Goal: Complete application form: Complete application form

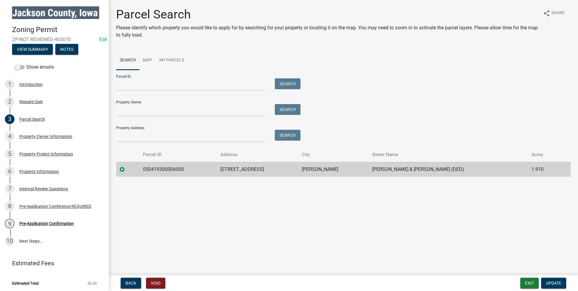
click at [376, 235] on main "Parcel Search Please identify which property you would like to apply for by sea…" at bounding box center [343, 136] width 469 height 273
click at [27, 221] on div "Pre-Application Confirmation" at bounding box center [46, 223] width 54 height 4
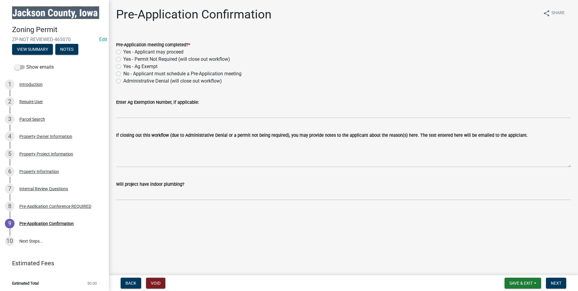
click at [123, 51] on label "Yes - Applicant may proceed" at bounding box center [153, 51] width 60 height 7
click at [123, 51] on input "Yes - Applicant may proceed" at bounding box center [125, 50] width 4 height 4
radio input "true"
click at [556, 282] on span "Next" at bounding box center [556, 282] width 11 height 5
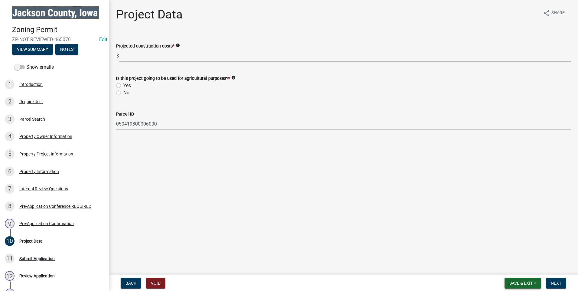
click at [526, 281] on span "Save & Exit" at bounding box center [520, 282] width 23 height 5
drag, startPoint x: 519, startPoint y: 268, endPoint x: 517, endPoint y: 266, distance: 3.2
click at [520, 268] on button "Save & Exit" at bounding box center [517, 267] width 48 height 15
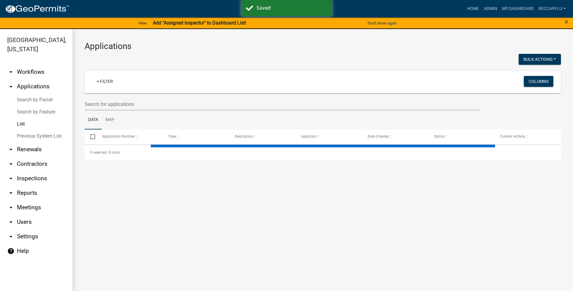
select select "3: 100"
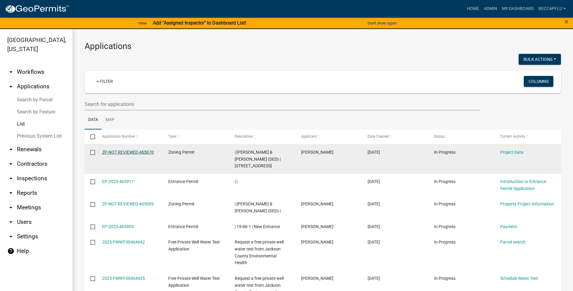
click at [126, 151] on link "ZP-NOT REVIEWED-465070" at bounding box center [128, 152] width 52 height 5
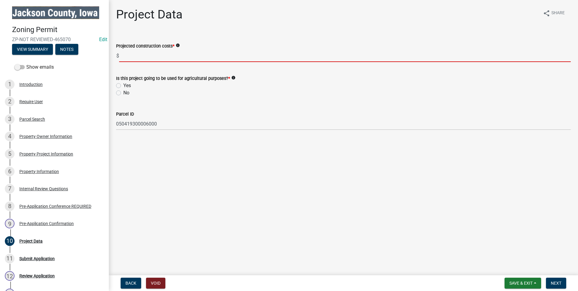
click at [145, 59] on input "text" at bounding box center [345, 56] width 452 height 12
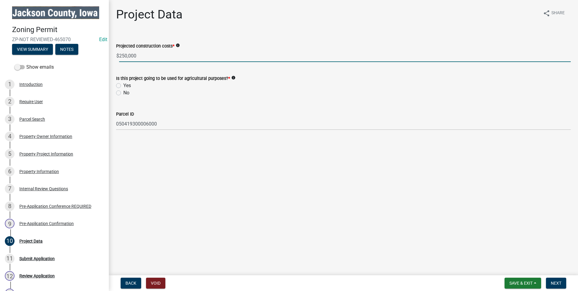
type input "250000"
click at [123, 93] on label "No" at bounding box center [126, 92] width 6 height 7
click at [123, 93] on input "No" at bounding box center [125, 91] width 4 height 4
radio input "true"
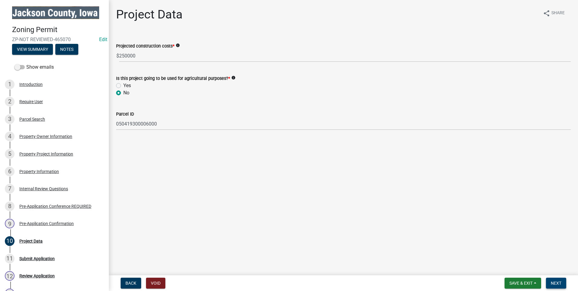
click at [557, 284] on span "Next" at bounding box center [556, 282] width 11 height 5
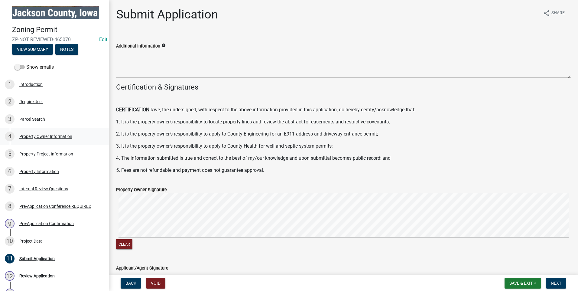
click at [49, 134] on div "Property Owner Information" at bounding box center [45, 136] width 53 height 4
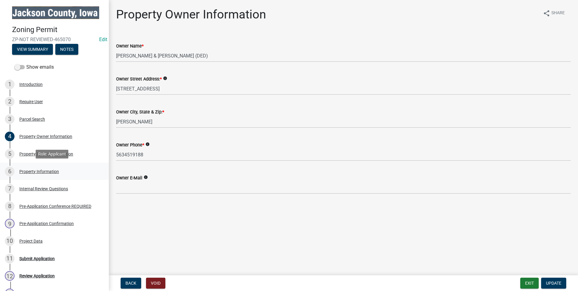
click at [51, 170] on div "Property Information" at bounding box center [39, 171] width 40 height 4
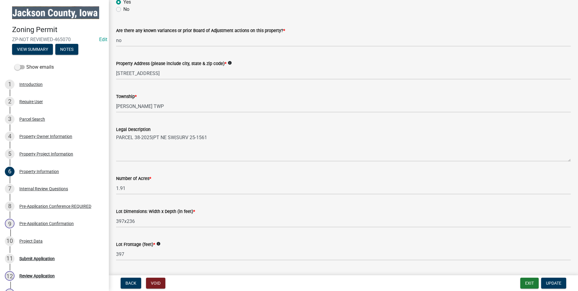
scroll to position [99, 0]
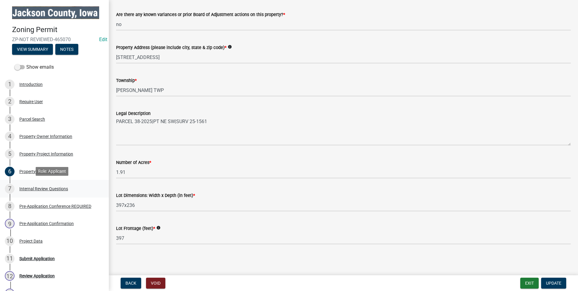
click at [39, 185] on div "7 Internal Review Questions" at bounding box center [52, 189] width 94 height 10
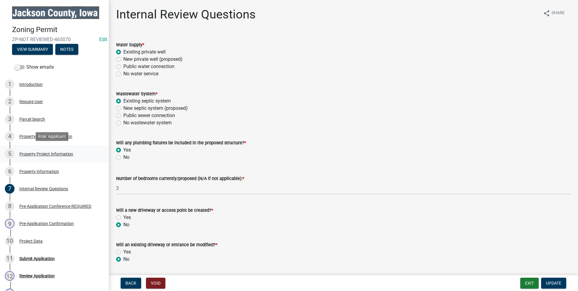
click at [63, 153] on div "Property Project Information" at bounding box center [46, 154] width 54 height 4
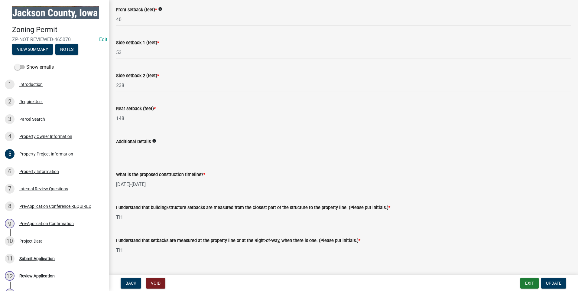
scroll to position [954, 0]
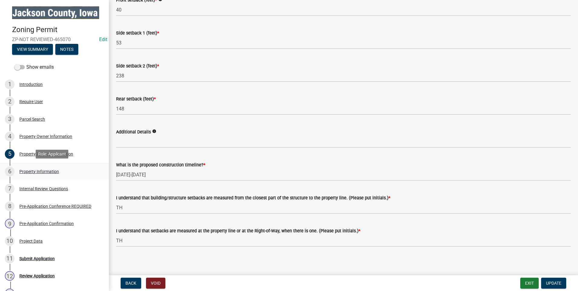
click at [37, 169] on div "Property Information" at bounding box center [39, 171] width 40 height 4
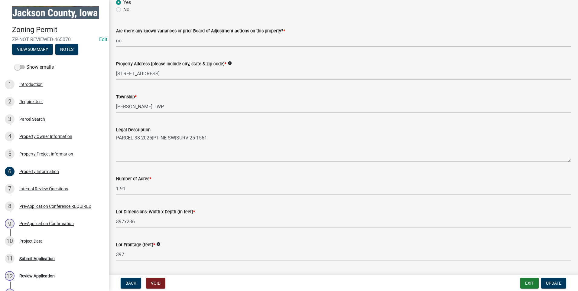
scroll to position [99, 0]
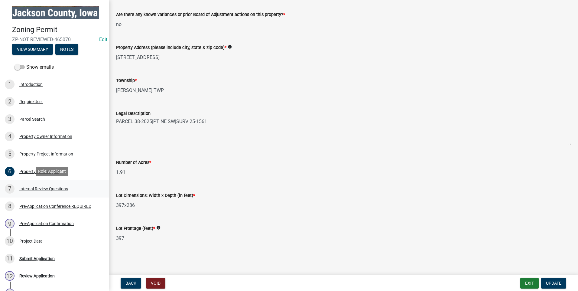
click at [39, 188] on div "7 Internal Review Questions" at bounding box center [52, 189] width 94 height 10
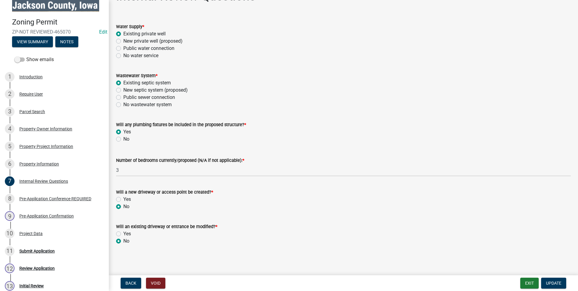
scroll to position [19, 0]
click at [42, 197] on div "Pre-Application Conference REQUIRED" at bounding box center [55, 198] width 72 height 4
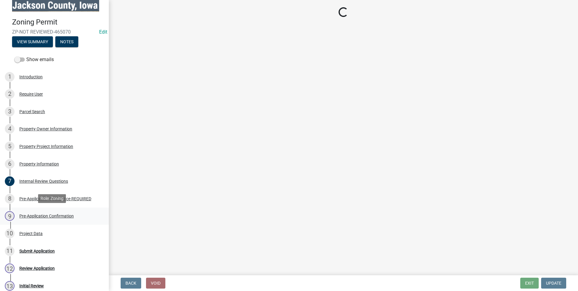
click at [45, 214] on div "Pre-Application Confirmation" at bounding box center [46, 216] width 54 height 4
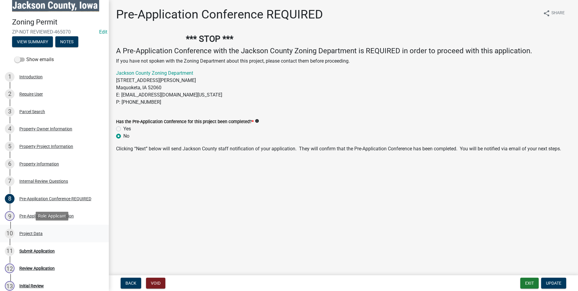
click at [31, 234] on div "Project Data" at bounding box center [30, 233] width 23 height 4
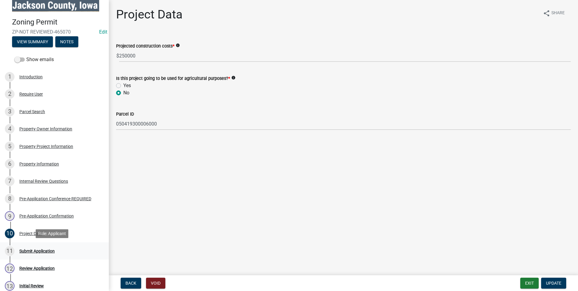
click at [37, 250] on div "Submit Application" at bounding box center [36, 251] width 35 height 4
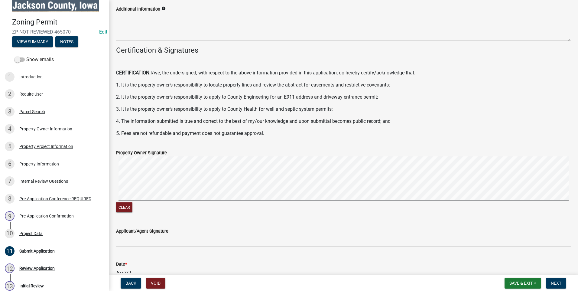
scroll to position [76, 0]
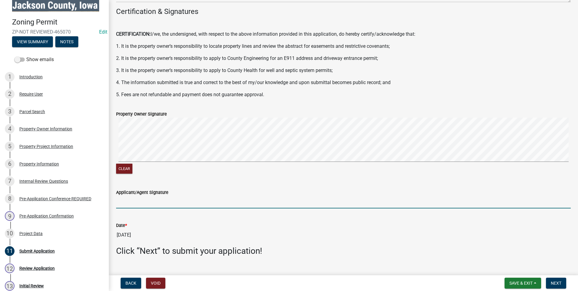
click at [136, 205] on input "Applicant/Agent Signature" at bounding box center [343, 202] width 455 height 12
click at [120, 202] on input "Applicant/Agent Signature" at bounding box center [343, 202] width 455 height 12
click at [131, 201] on input "Applicant/Agent Signature" at bounding box center [343, 202] width 455 height 12
click at [119, 206] on input "Applicant/Agent Signature" at bounding box center [343, 202] width 455 height 12
type input "[PERSON_NAME]"
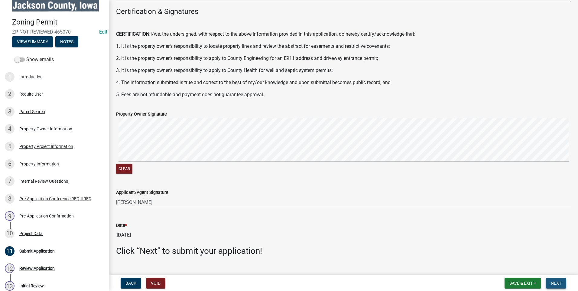
click at [559, 282] on span "Next" at bounding box center [556, 282] width 11 height 5
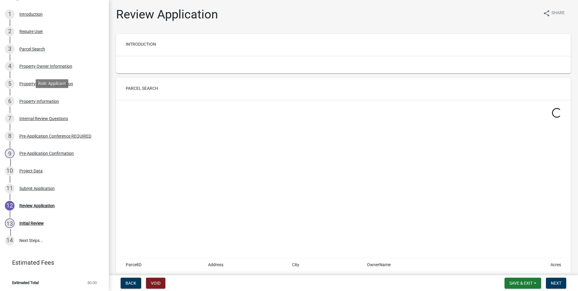
scroll to position [70, 0]
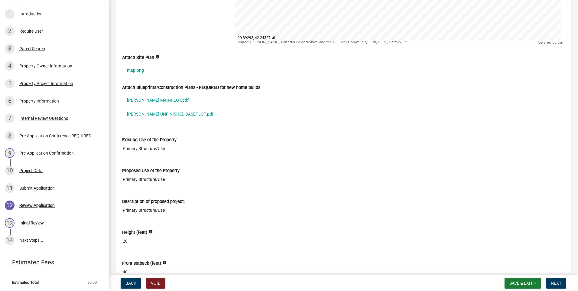
scroll to position [892, 0]
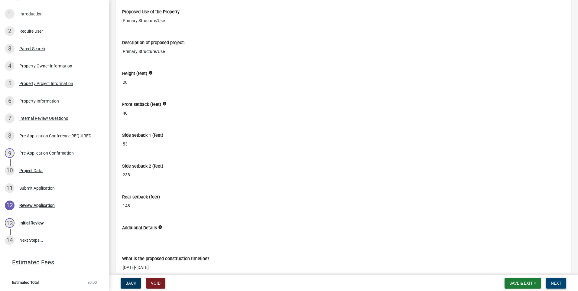
click at [558, 283] on span "Next" at bounding box center [556, 282] width 11 height 5
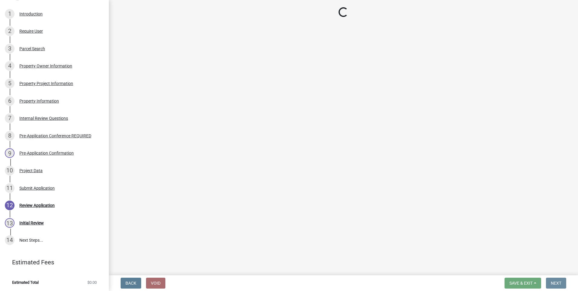
scroll to position [0, 0]
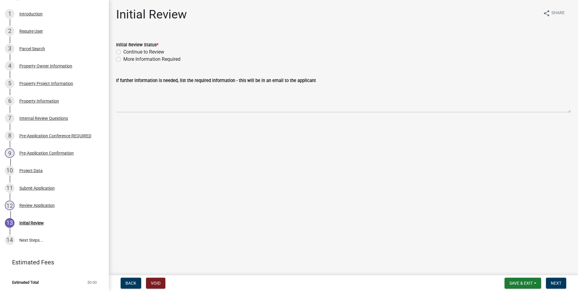
click at [123, 52] on label "Continue to Review" at bounding box center [143, 51] width 41 height 7
click at [123, 52] on input "Continue to Review" at bounding box center [125, 50] width 4 height 4
radio input "true"
click at [556, 282] on span "Next" at bounding box center [556, 282] width 11 height 5
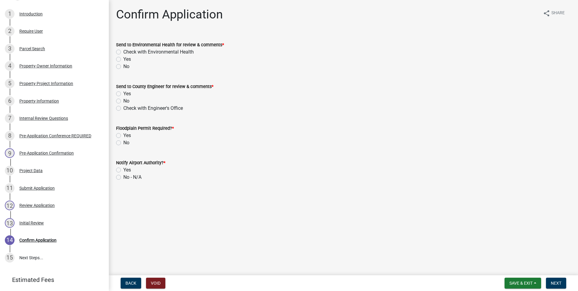
click at [123, 52] on label "Check with Environmental Health" at bounding box center [158, 51] width 70 height 7
click at [123, 52] on input "Check with Environmental Health" at bounding box center [125, 50] width 4 height 4
radio input "true"
click at [123, 106] on label "Check with Engineer's Office" at bounding box center [153, 108] width 60 height 7
click at [123, 106] on input "Check with Engineer's Office" at bounding box center [125, 107] width 4 height 4
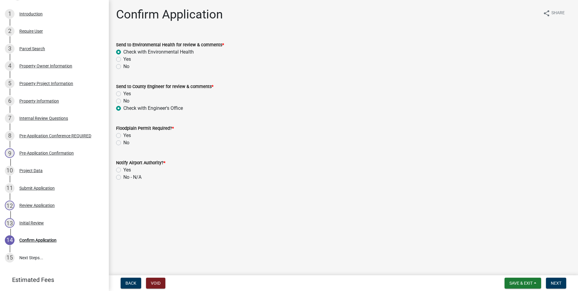
radio input "true"
click at [123, 144] on label "No" at bounding box center [126, 142] width 6 height 7
click at [123, 143] on input "No" at bounding box center [125, 141] width 4 height 4
radio input "true"
click at [123, 176] on label "No - N/A" at bounding box center [132, 176] width 18 height 7
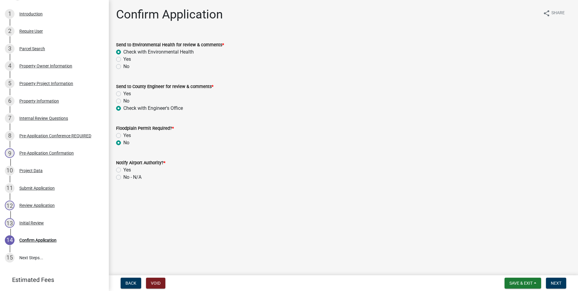
click at [123, 176] on input "No - N/A" at bounding box center [125, 175] width 4 height 4
radio input "true"
click at [558, 285] on span "Next" at bounding box center [556, 282] width 11 height 5
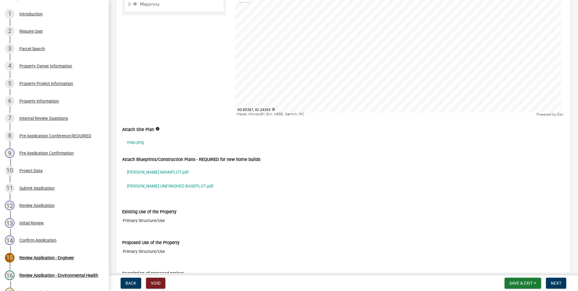
scroll to position [729, 0]
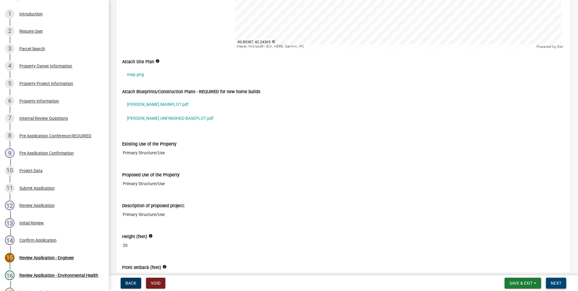
click at [550, 283] on button "Next" at bounding box center [556, 282] width 20 height 11
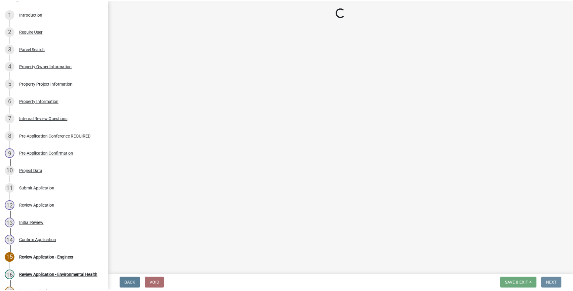
scroll to position [0, 0]
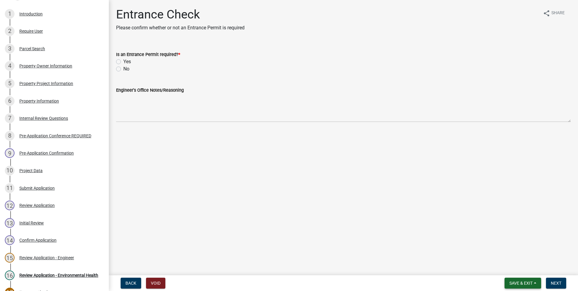
click at [534, 284] on button "Save & Exit" at bounding box center [522, 282] width 37 height 11
click at [530, 267] on button "Save & Exit" at bounding box center [517, 267] width 48 height 15
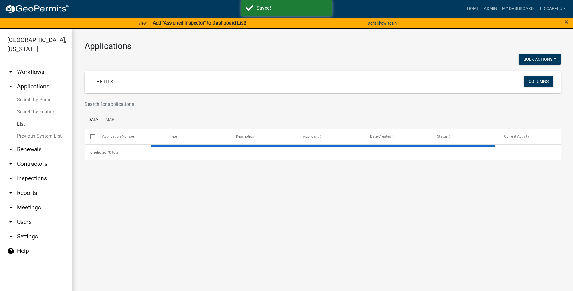
select select "3: 100"
